Goal: Task Accomplishment & Management: Complete application form

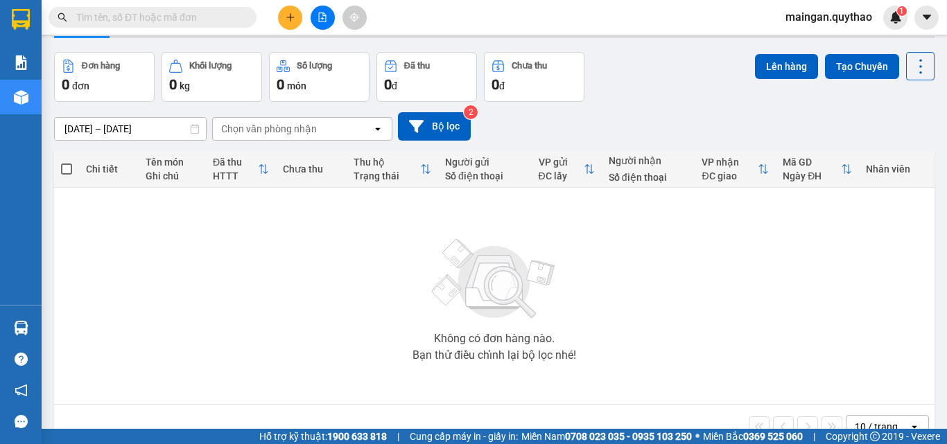
scroll to position [77, 0]
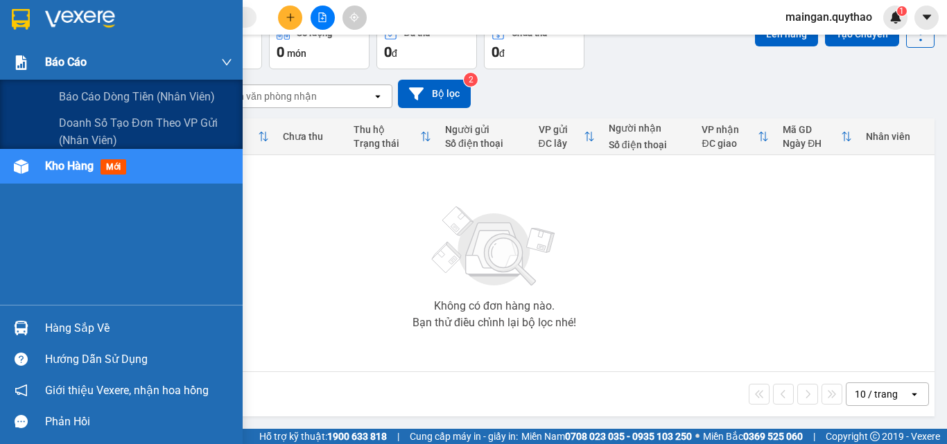
click at [33, 57] on div at bounding box center [21, 63] width 24 height 24
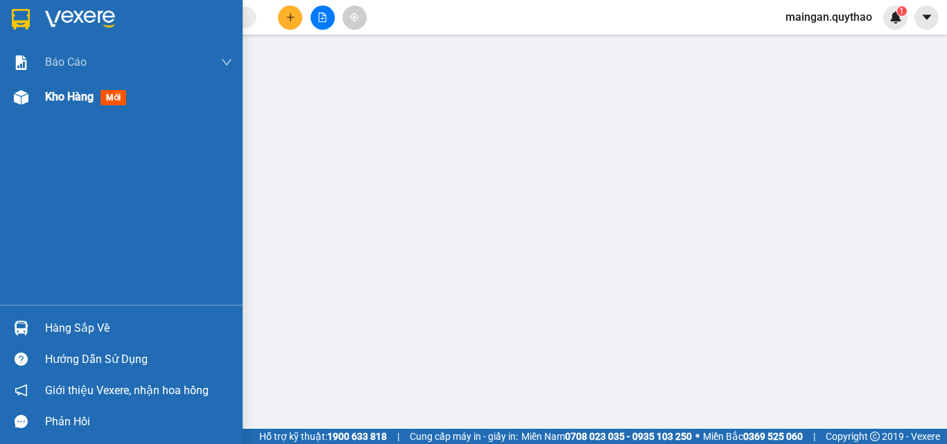
click at [62, 102] on span "Kho hàng" at bounding box center [69, 96] width 49 height 13
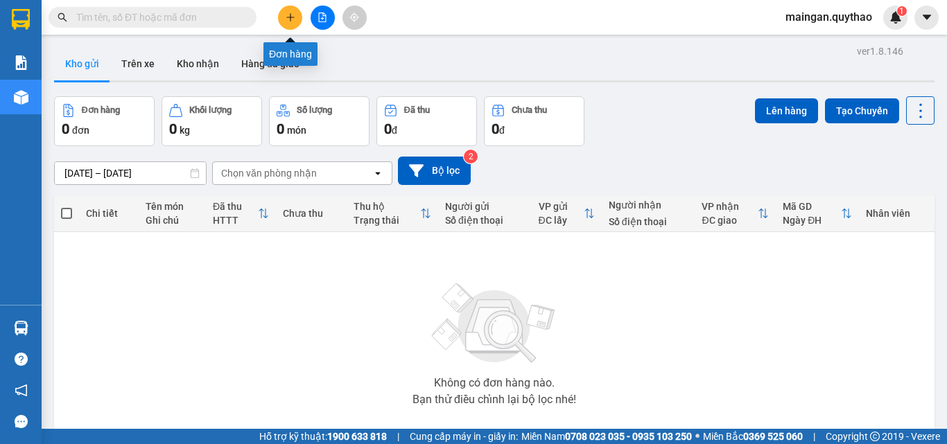
click at [284, 17] on button at bounding box center [290, 18] width 24 height 24
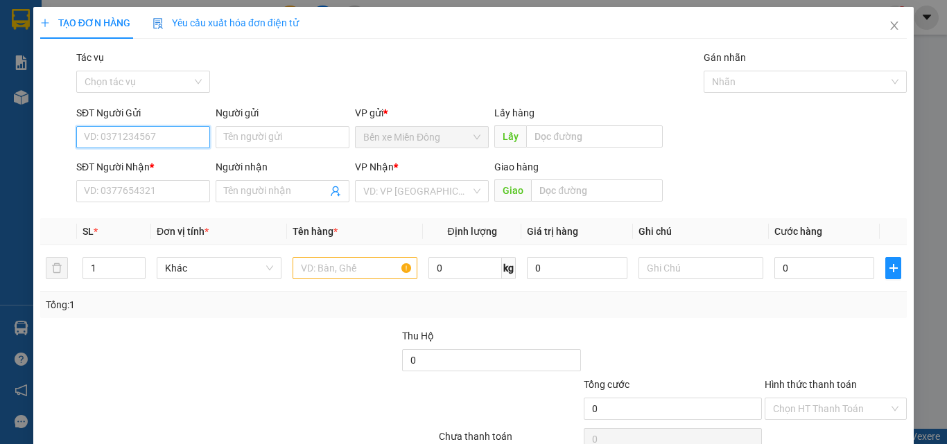
click at [123, 126] on input "SĐT Người Gửi" at bounding box center [143, 137] width 134 height 22
type input "0"
click at [394, 73] on div "Gói vận chuyển * Tiêu chuẩn Tác vụ Chọn tác vụ Gán nhãn Nhãn" at bounding box center [491, 74] width 836 height 49
